Goal: Information Seeking & Learning: Learn about a topic

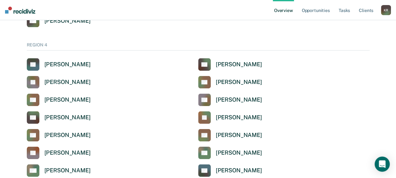
scroll to position [1574, 0]
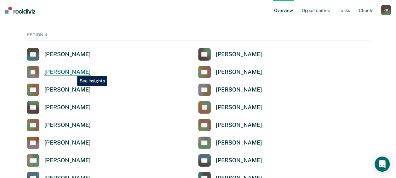
click at [72, 71] on div "[PERSON_NAME]" at bounding box center [67, 71] width 46 height 7
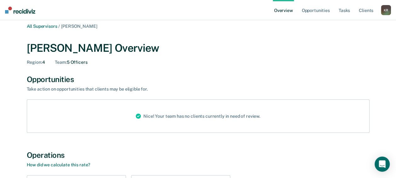
scroll to position [3, 0]
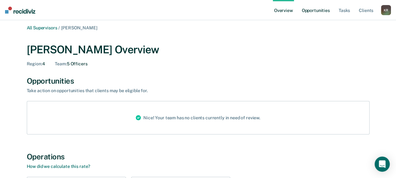
click at [312, 9] on link "Opportunities" at bounding box center [315, 10] width 31 height 20
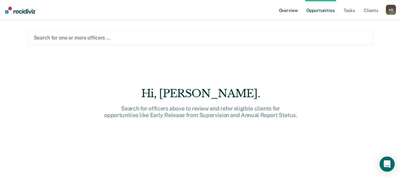
click at [292, 9] on link "Overview" at bounding box center [287, 10] width 21 height 20
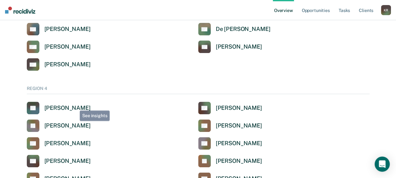
scroll to position [1511, 0]
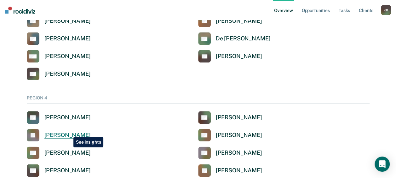
click at [69, 132] on div "[PERSON_NAME]" at bounding box center [67, 134] width 46 height 7
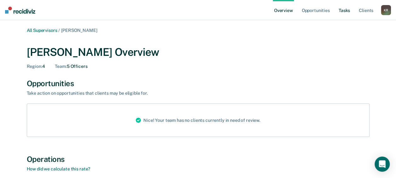
click at [346, 9] on link "Tasks" at bounding box center [344, 10] width 14 height 20
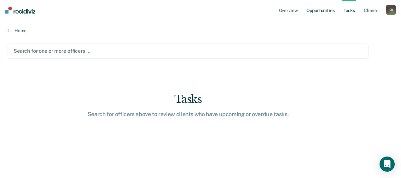
click at [323, 13] on link "Opportunities" at bounding box center [320, 10] width 31 height 20
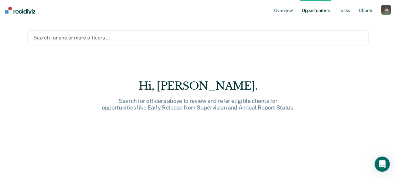
click at [113, 38] on div at bounding box center [197, 37] width 329 height 7
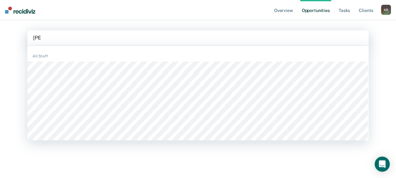
type input "[PERSON_NAME]"
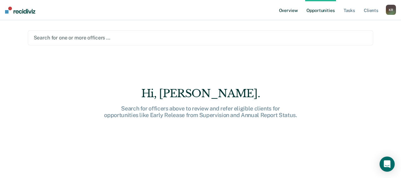
click at [292, 14] on link "Overview" at bounding box center [287, 10] width 21 height 20
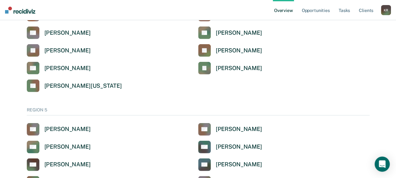
scroll to position [1952, 0]
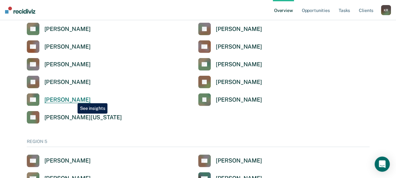
click at [72, 98] on div "[PERSON_NAME]" at bounding box center [67, 99] width 46 height 7
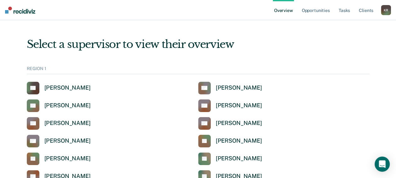
scroll to position [1952, 0]
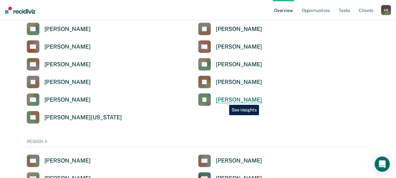
click at [224, 100] on div "[PERSON_NAME]" at bounding box center [239, 99] width 46 height 7
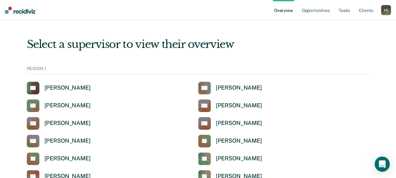
scroll to position [1952, 0]
